Goal: Transaction & Acquisition: Purchase product/service

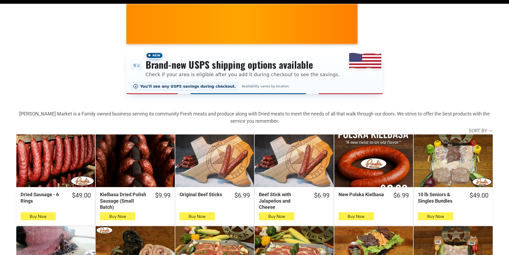
scroll to position [133, 0]
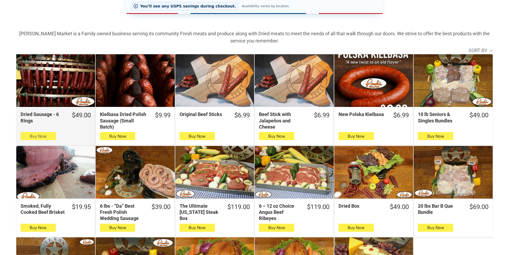
click at [38, 139] on icon "button" at bounding box center [38, 136] width 6 height 6
click at [36, 136] on icon "button" at bounding box center [38, 136] width 6 height 6
click at [24, 135] on button "Buy Now" at bounding box center [38, 136] width 35 height 8
